Goal: Information Seeking & Learning: Understand process/instructions

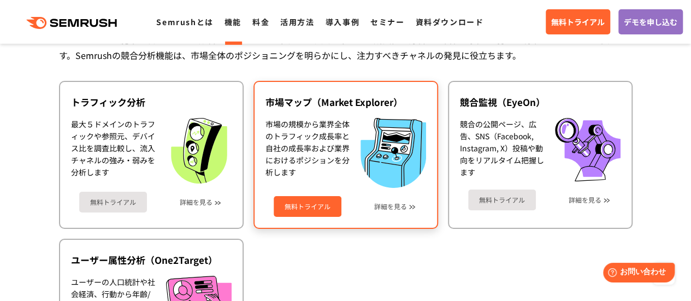
scroll to position [1912, 0]
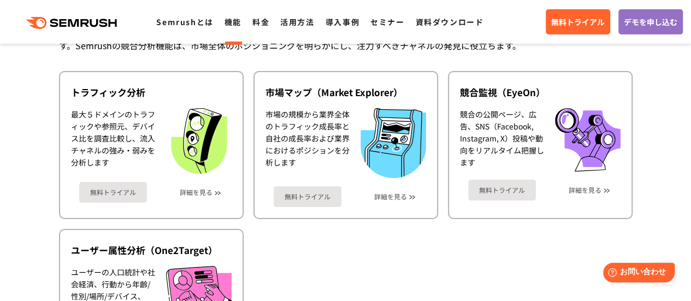
click at [96, 67] on div "市場調査 オンラインでの施策を決めるには、競合サイトのトラフィックや流入チャネル・成長性を分析し、自社の強み・弱みを明確にすることが重要です。Semrushの…" at bounding box center [346, 163] width 574 height 461
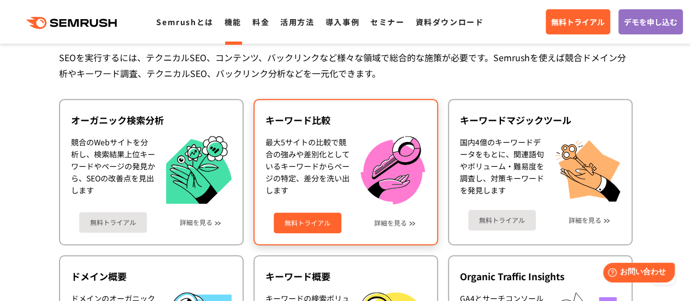
scroll to position [219, 0]
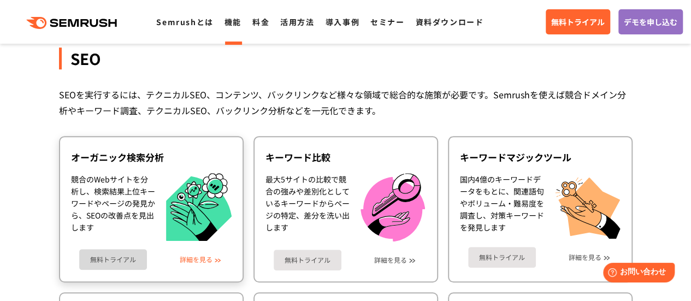
click at [192, 260] on link "詳細を見る" at bounding box center [196, 260] width 33 height 8
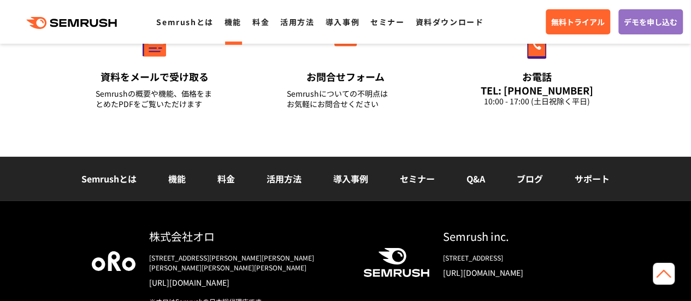
scroll to position [1694, 0]
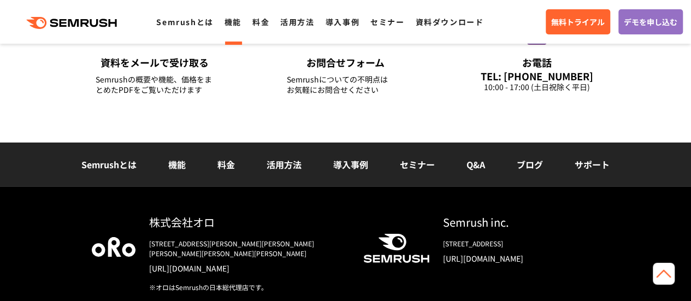
click at [297, 166] on link "活用方法" at bounding box center [284, 164] width 35 height 13
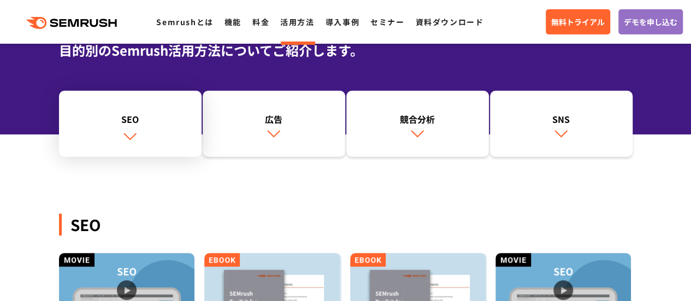
scroll to position [109, 0]
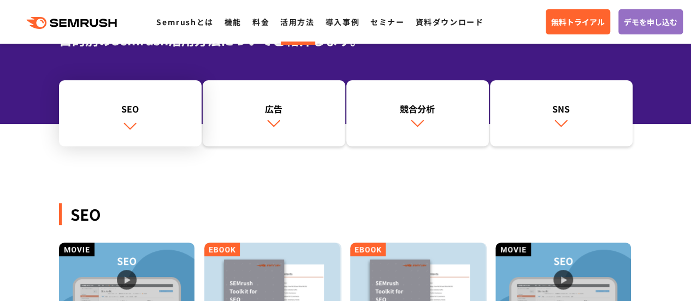
click at [134, 105] on div "SEO" at bounding box center [130, 108] width 132 height 13
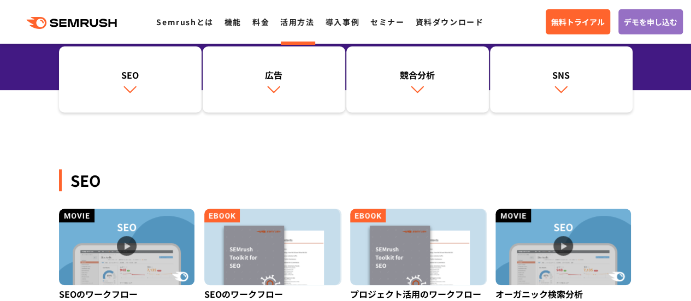
scroll to position [142, 0]
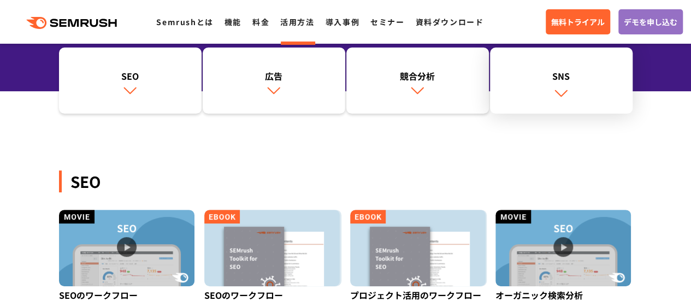
click at [551, 96] on link "SNS" at bounding box center [561, 81] width 143 height 67
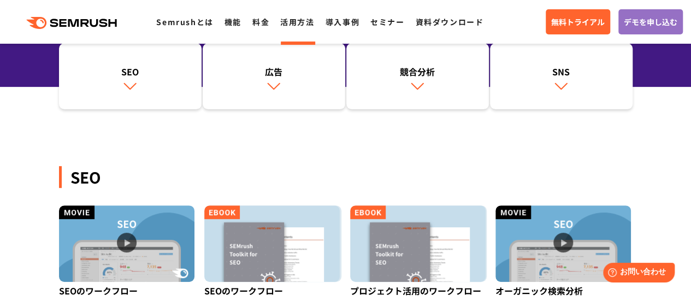
scroll to position [207, 0]
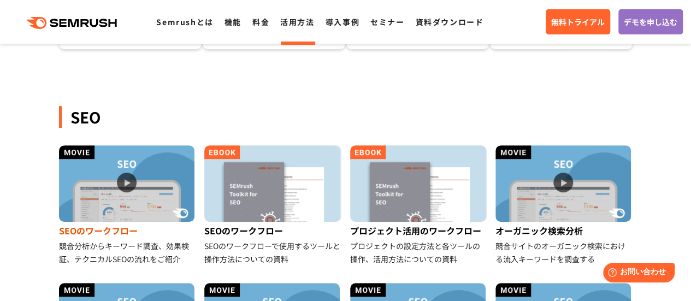
click at [127, 184] on img at bounding box center [126, 183] width 135 height 76
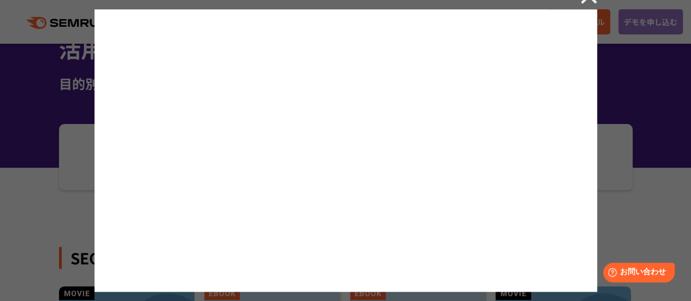
scroll to position [43, 0]
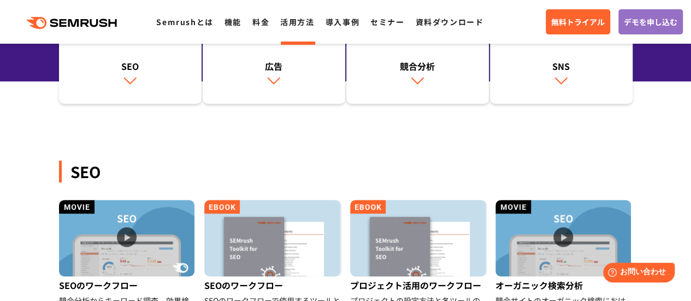
scroll to position [261, 0]
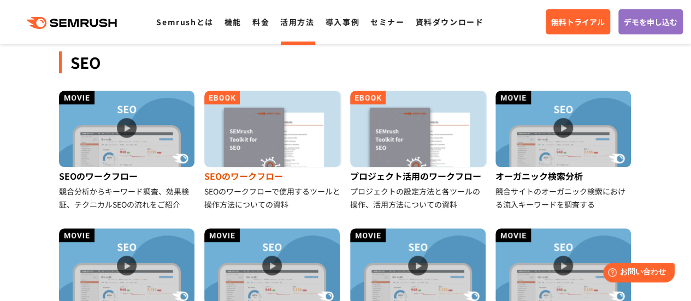
click at [251, 139] on img at bounding box center [271, 129] width 135 height 76
